Goal: Task Accomplishment & Management: Manage account settings

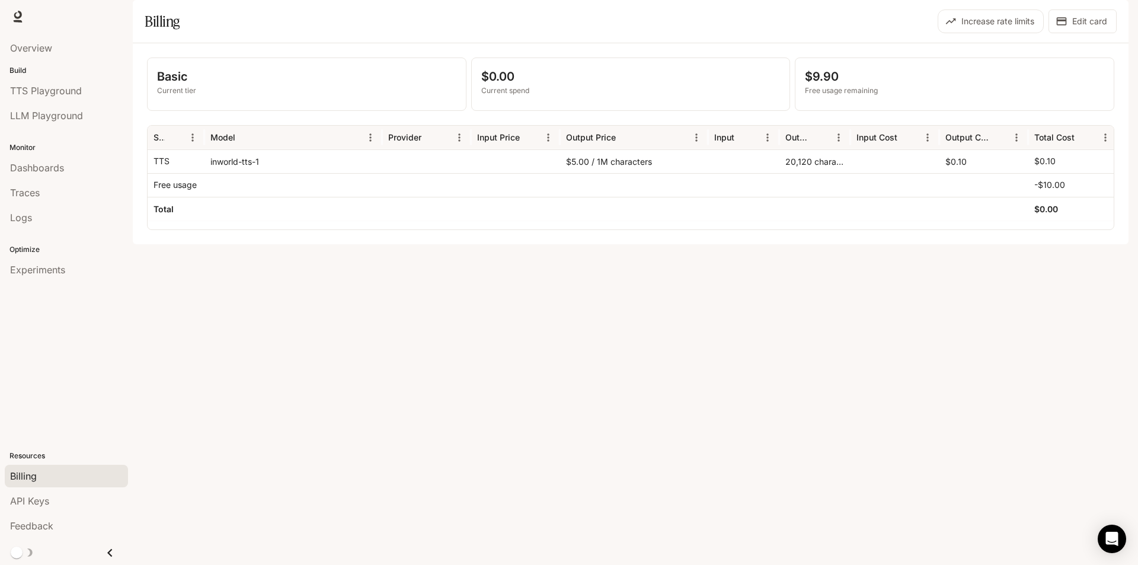
click at [1114, 16] on img "button" at bounding box center [1112, 16] width 17 height 17
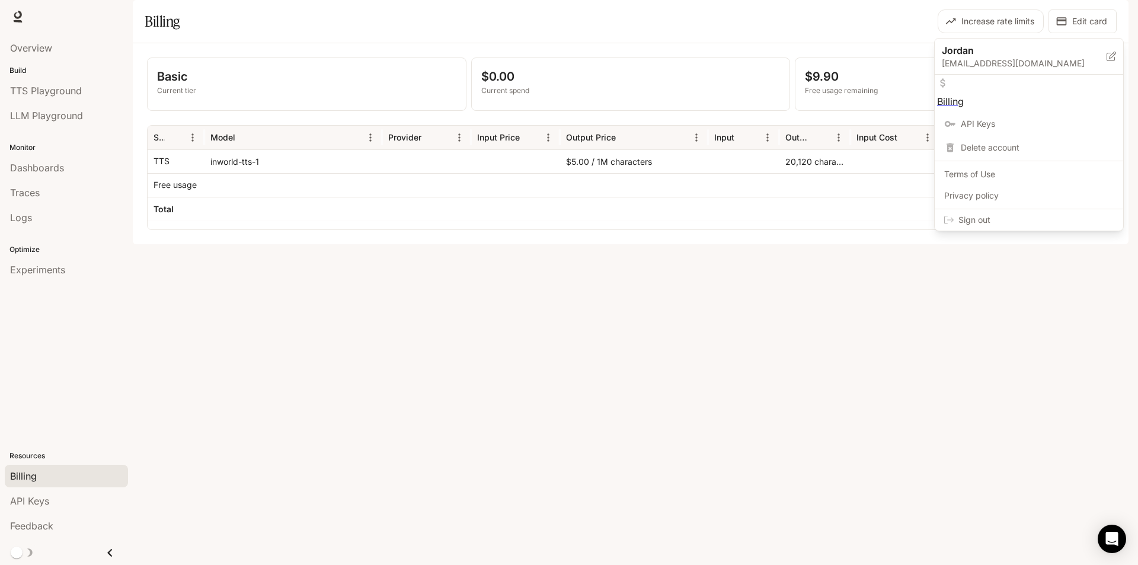
click at [833, 25] on div at bounding box center [569, 282] width 1138 height 565
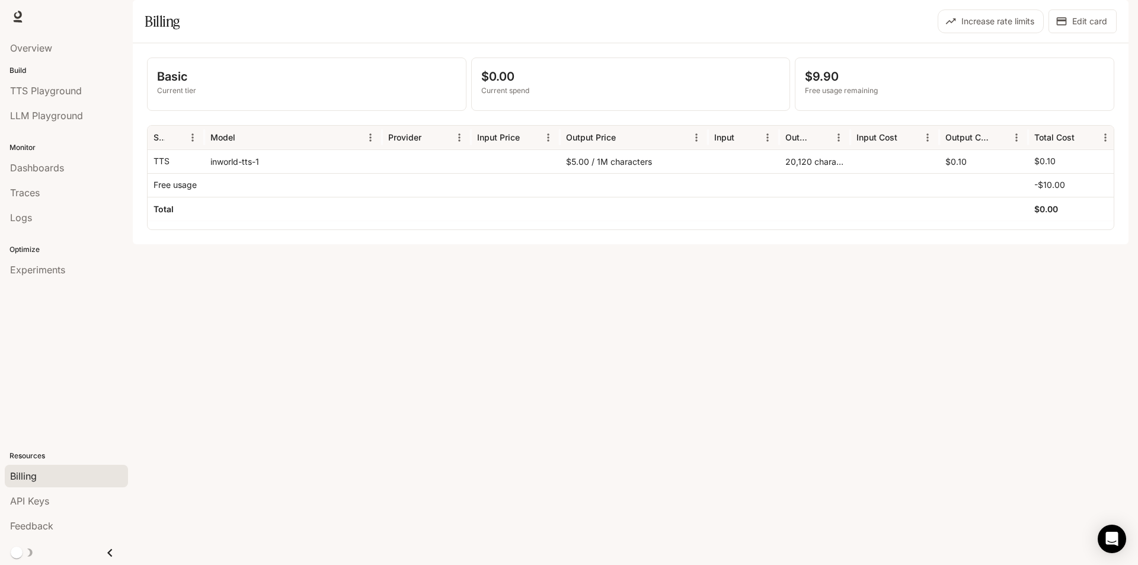
click at [974, 33] on button "Increase rate limits" at bounding box center [991, 21] width 106 height 24
click at [1092, 33] on button "Edit card" at bounding box center [1083, 21] width 68 height 24
click at [1120, 12] on button "button" at bounding box center [1113, 17] width 24 height 24
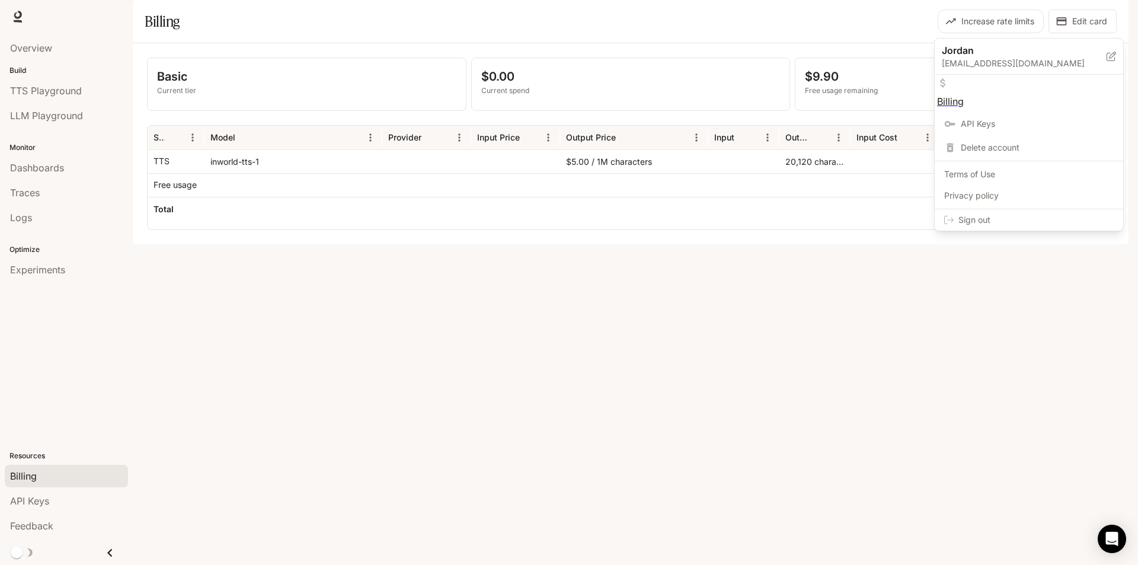
click at [999, 95] on span "Billing" at bounding box center [1029, 102] width 184 height 14
click at [278, 103] on div at bounding box center [569, 282] width 1138 height 565
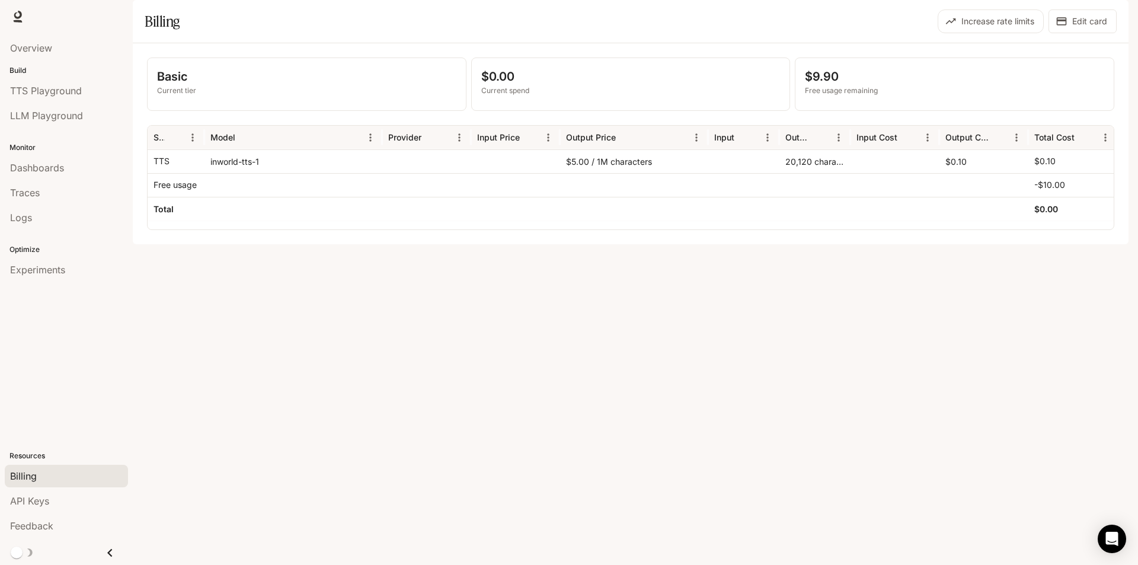
click at [1112, 20] on img "button" at bounding box center [1112, 16] width 17 height 17
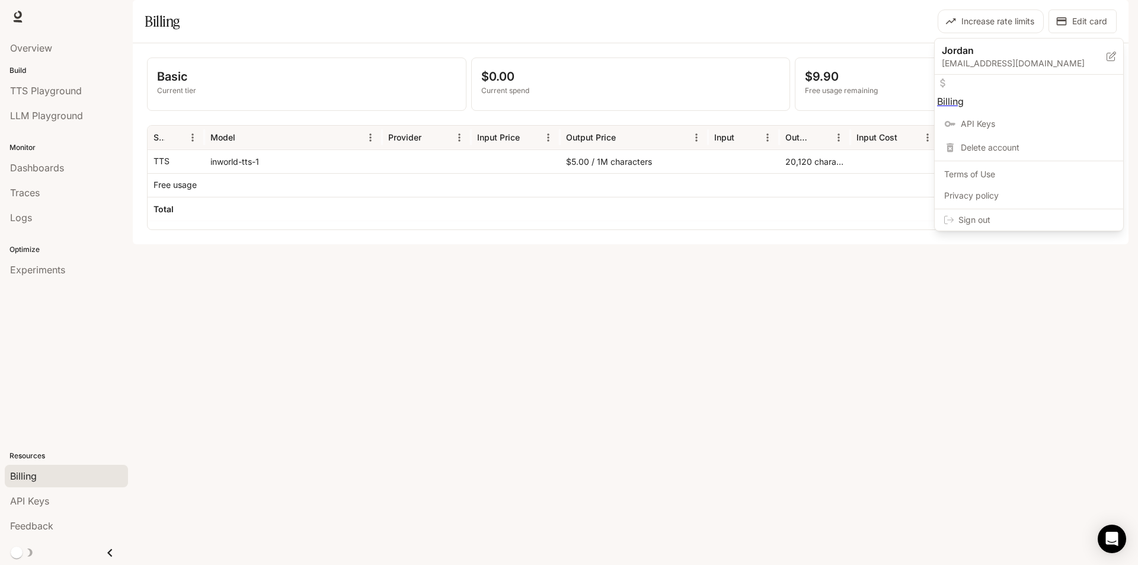
click at [795, 28] on div at bounding box center [569, 282] width 1138 height 565
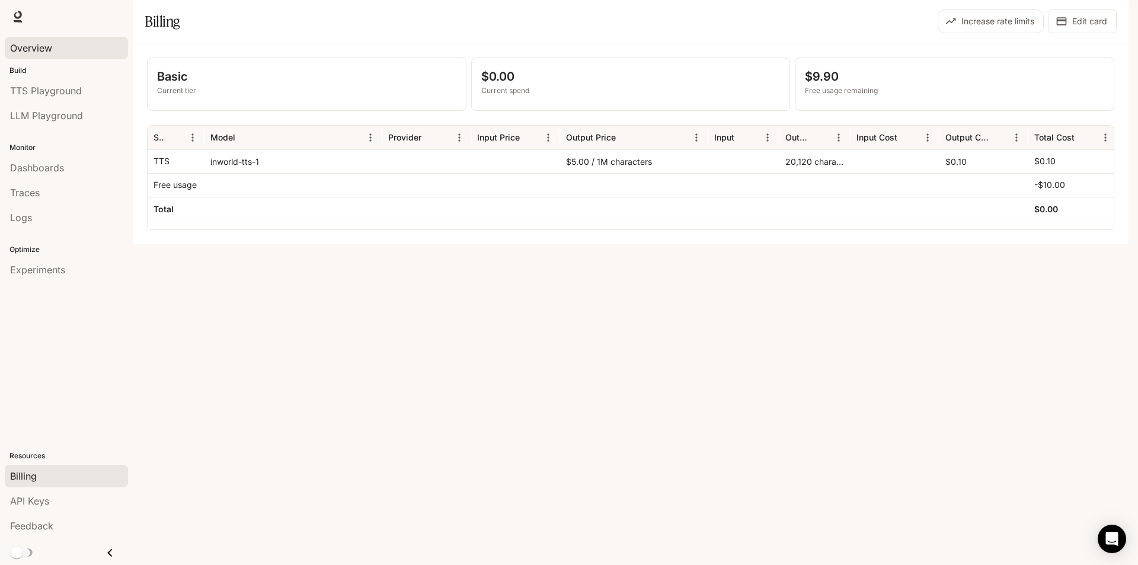
click at [30, 53] on span "Overview" at bounding box center [31, 48] width 42 height 14
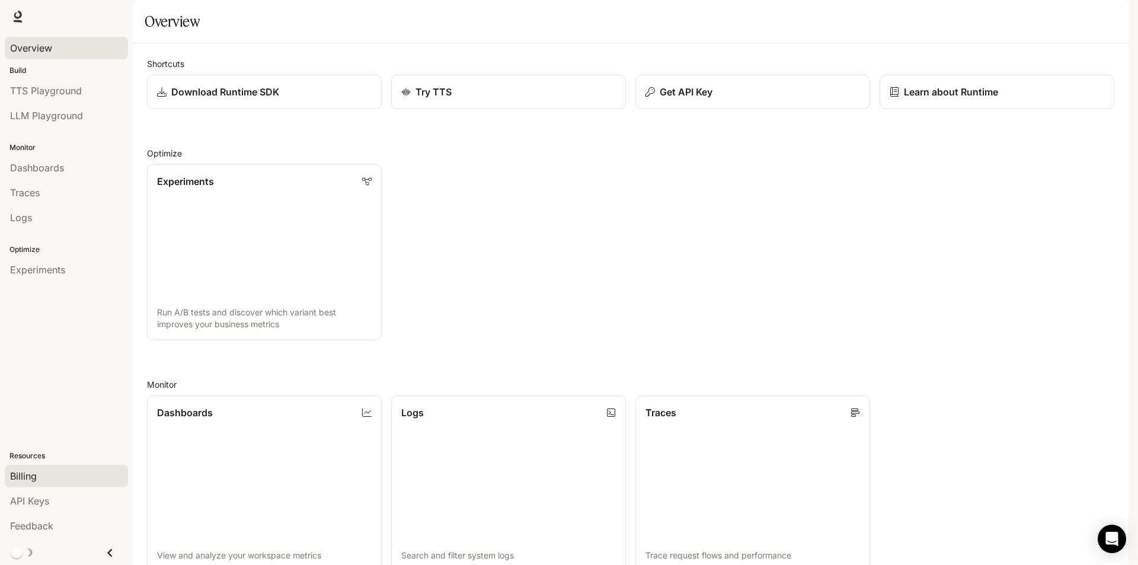
scroll to position [291, 0]
click at [39, 499] on span "API Keys" at bounding box center [29, 501] width 39 height 14
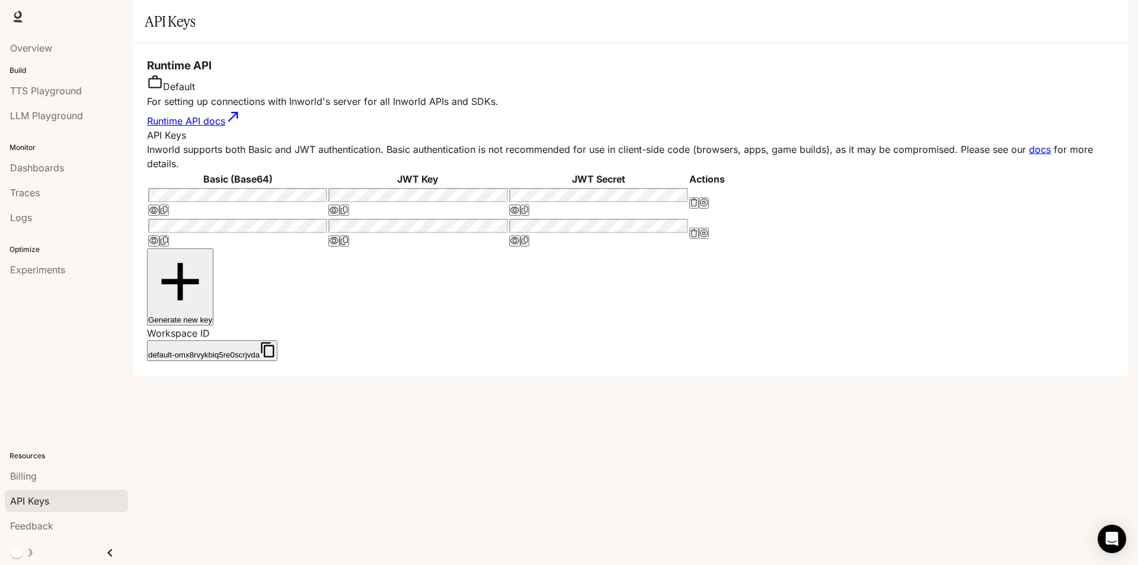
click at [1116, 25] on button "button" at bounding box center [1113, 17] width 24 height 24
click at [1006, 53] on p "Jordan" at bounding box center [1015, 50] width 146 height 14
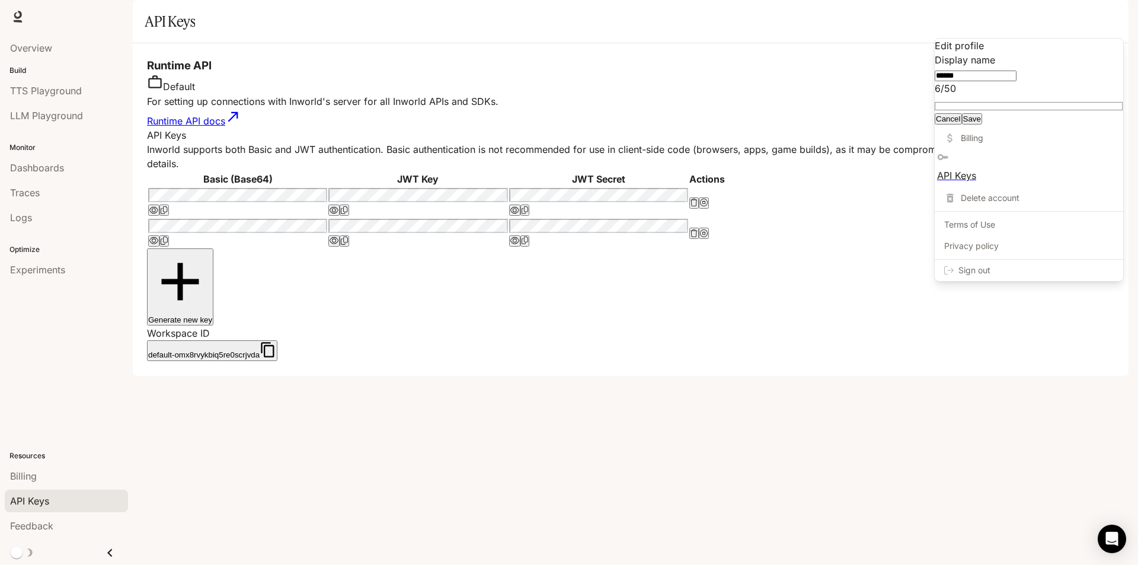
click at [981, 144] on span "Billing" at bounding box center [1037, 138] width 153 height 12
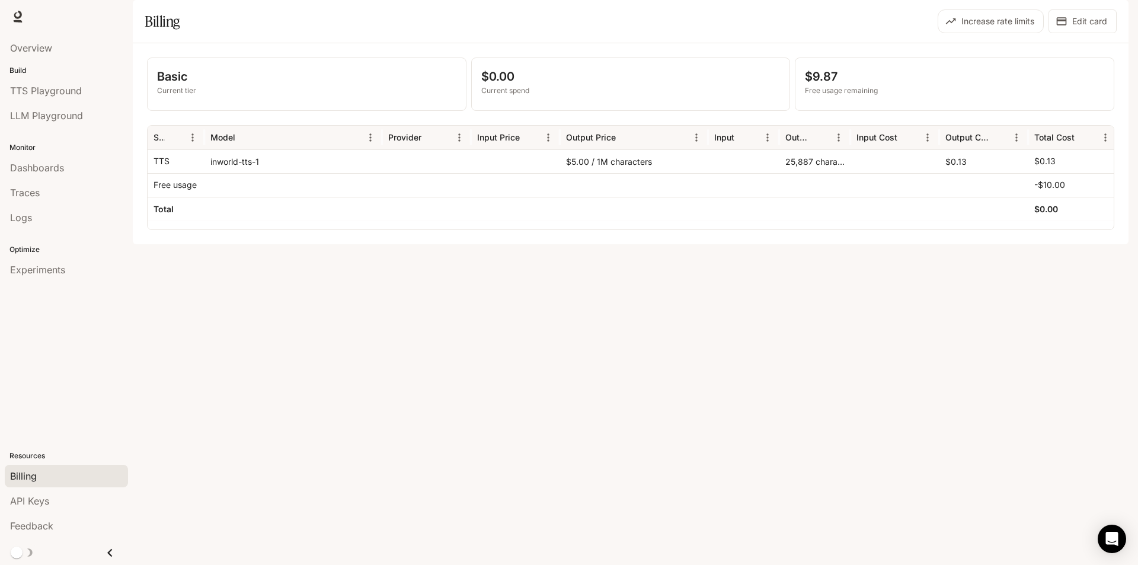
click at [166, 96] on p "Current tier" at bounding box center [306, 90] width 299 height 11
drag, startPoint x: 165, startPoint y: 113, endPoint x: 186, endPoint y: 122, distance: 22.4
click at [186, 96] on div "Basic Current tier" at bounding box center [306, 82] width 299 height 28
click at [186, 96] on p "Current tier" at bounding box center [306, 90] width 299 height 11
click at [210, 173] on div "inworld-tts-1" at bounding box center [294, 161] width 178 height 24
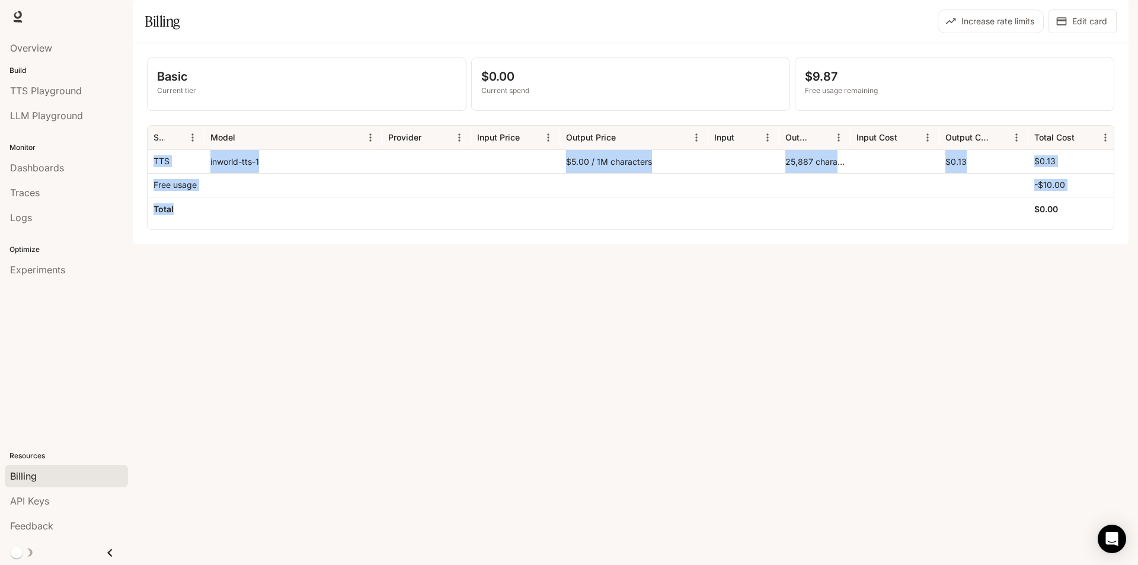
drag, startPoint x: 155, startPoint y: 200, endPoint x: 441, endPoint y: 236, distance: 288.6
click at [441, 221] on div "TTS inworld-tts-1 $5.00 / 1M characters 25,887 characters $0.13 $0.13 Free usag…" at bounding box center [633, 184] width 970 height 71
click at [441, 221] on div at bounding box center [426, 209] width 89 height 24
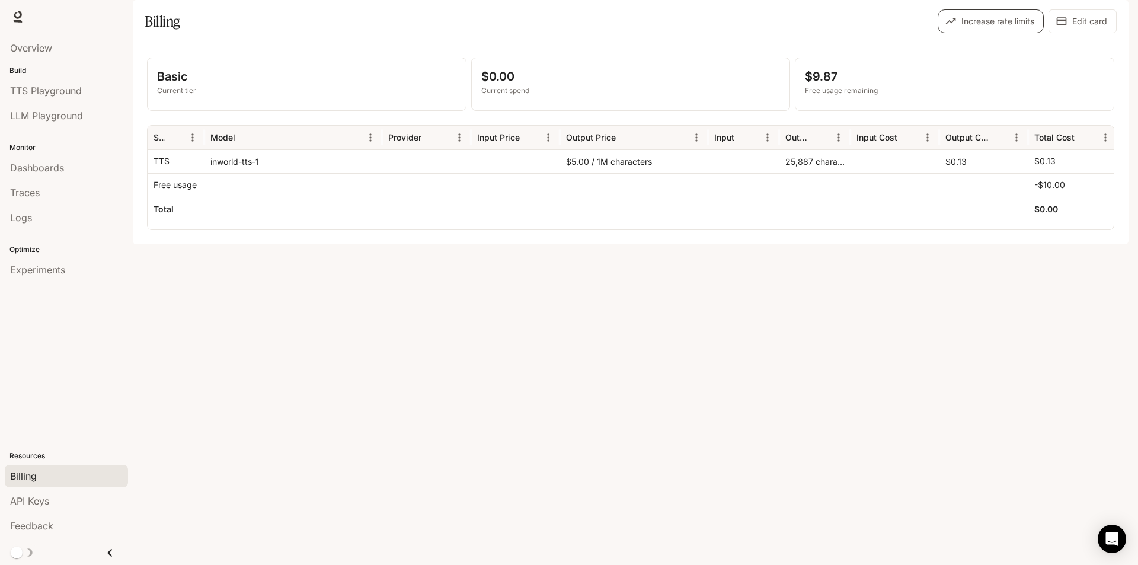
click at [1022, 33] on button "Increase rate limits" at bounding box center [991, 21] width 106 height 24
click at [473, 205] on div at bounding box center [569, 282] width 1138 height 565
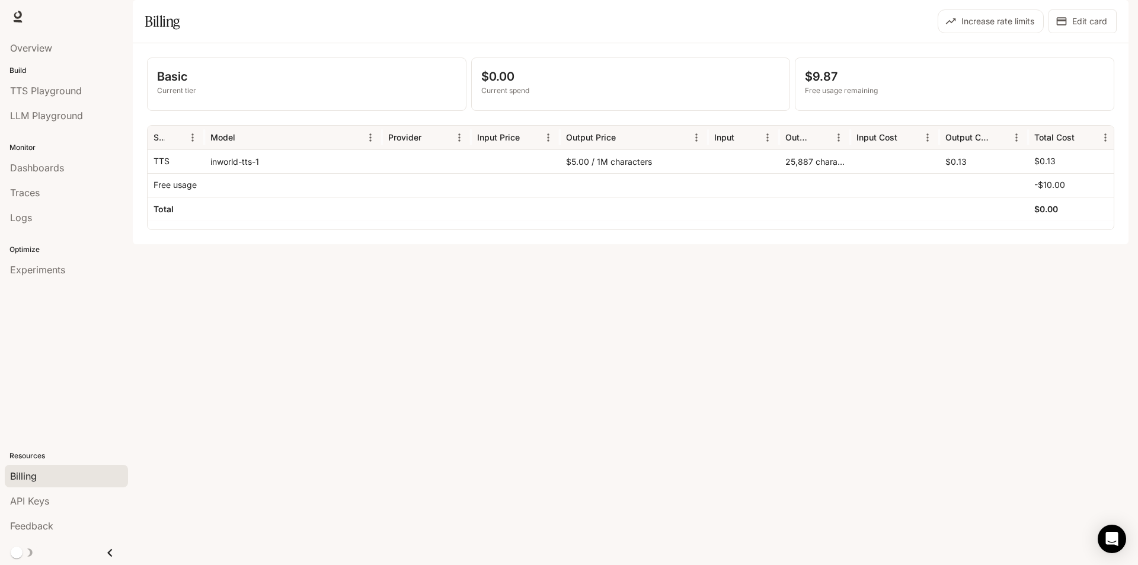
click at [502, 564] on h2 "Request rate limit increase" at bounding box center [569, 575] width 1138 height 21
click at [53, 49] on div "Overview" at bounding box center [66, 48] width 113 height 14
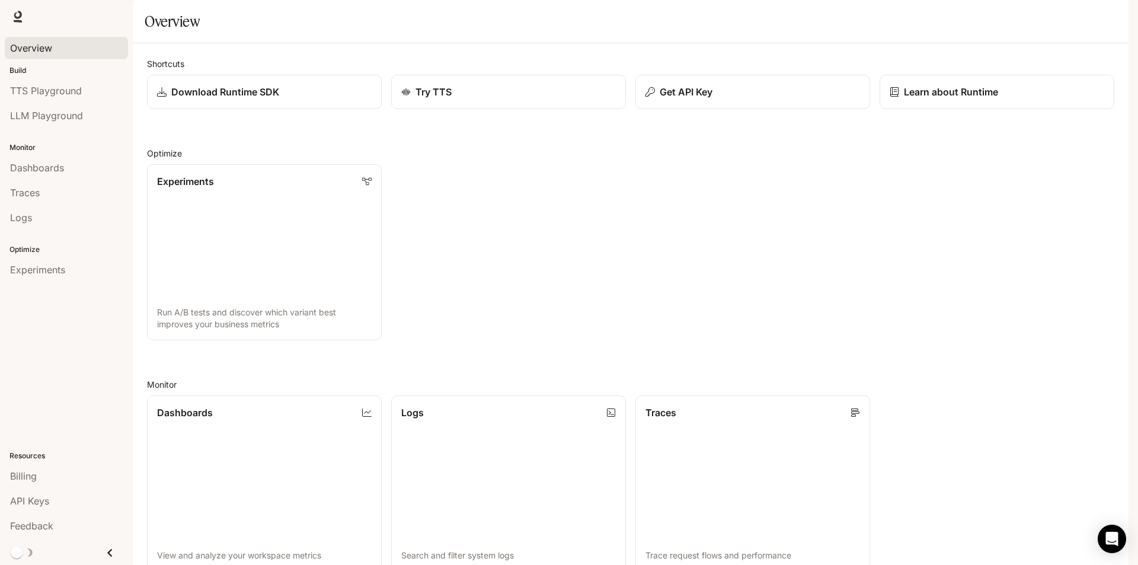
drag, startPoint x: 674, startPoint y: 424, endPoint x: 693, endPoint y: 222, distance: 202.5
click at [1108, 17] on img "button" at bounding box center [1112, 16] width 17 height 17
